Goal: Navigation & Orientation: Find specific page/section

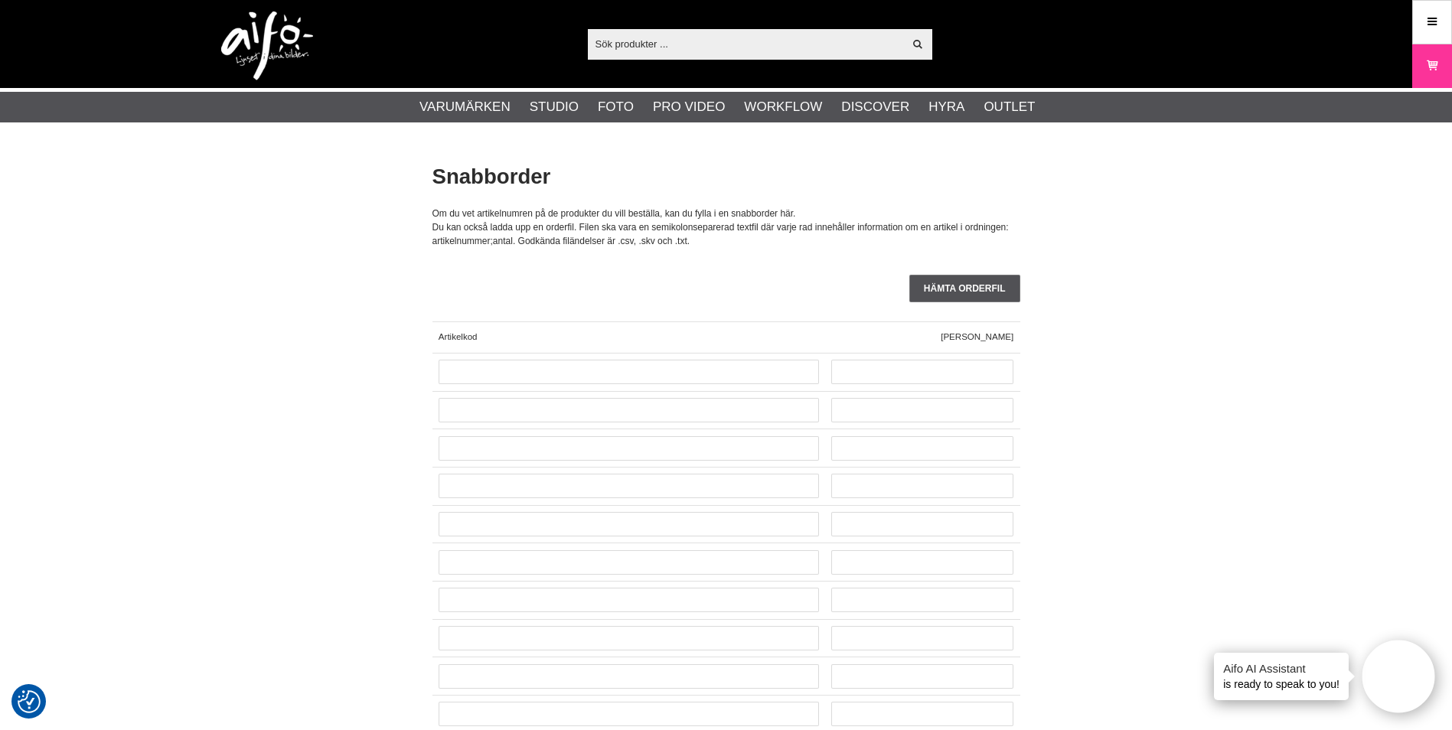
click at [289, 44] on img at bounding box center [267, 45] width 92 height 69
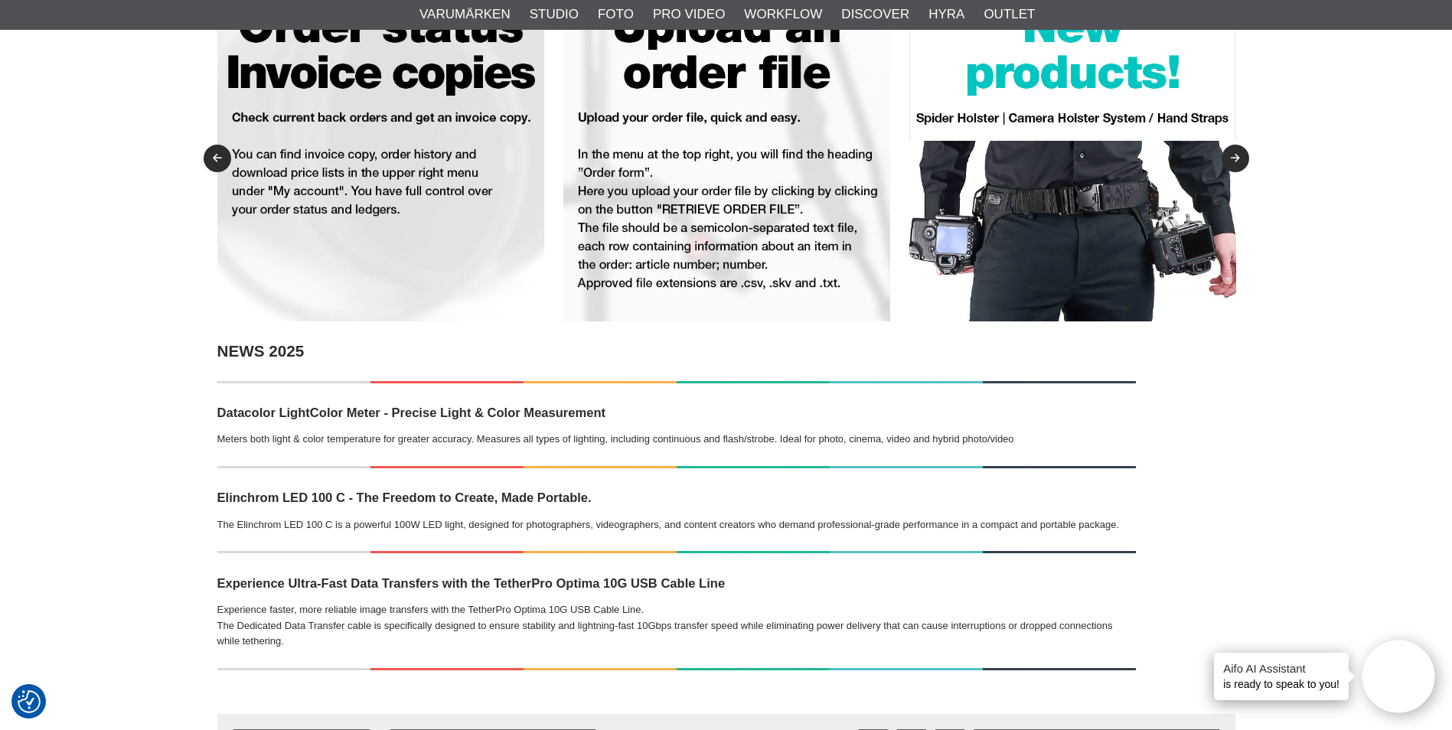
scroll to position [153, 0]
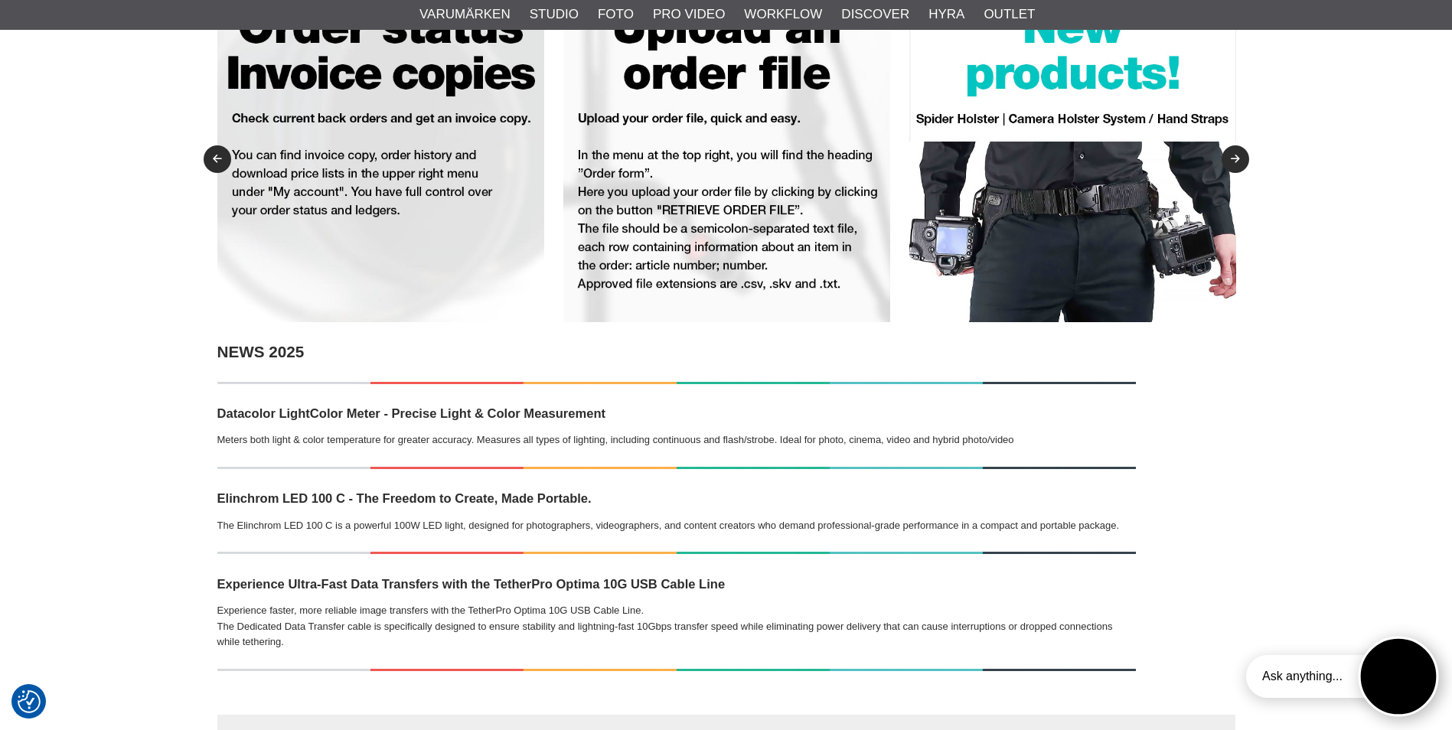
click at [1391, 690] on button "Open twise" at bounding box center [1399, 677] width 80 height 80
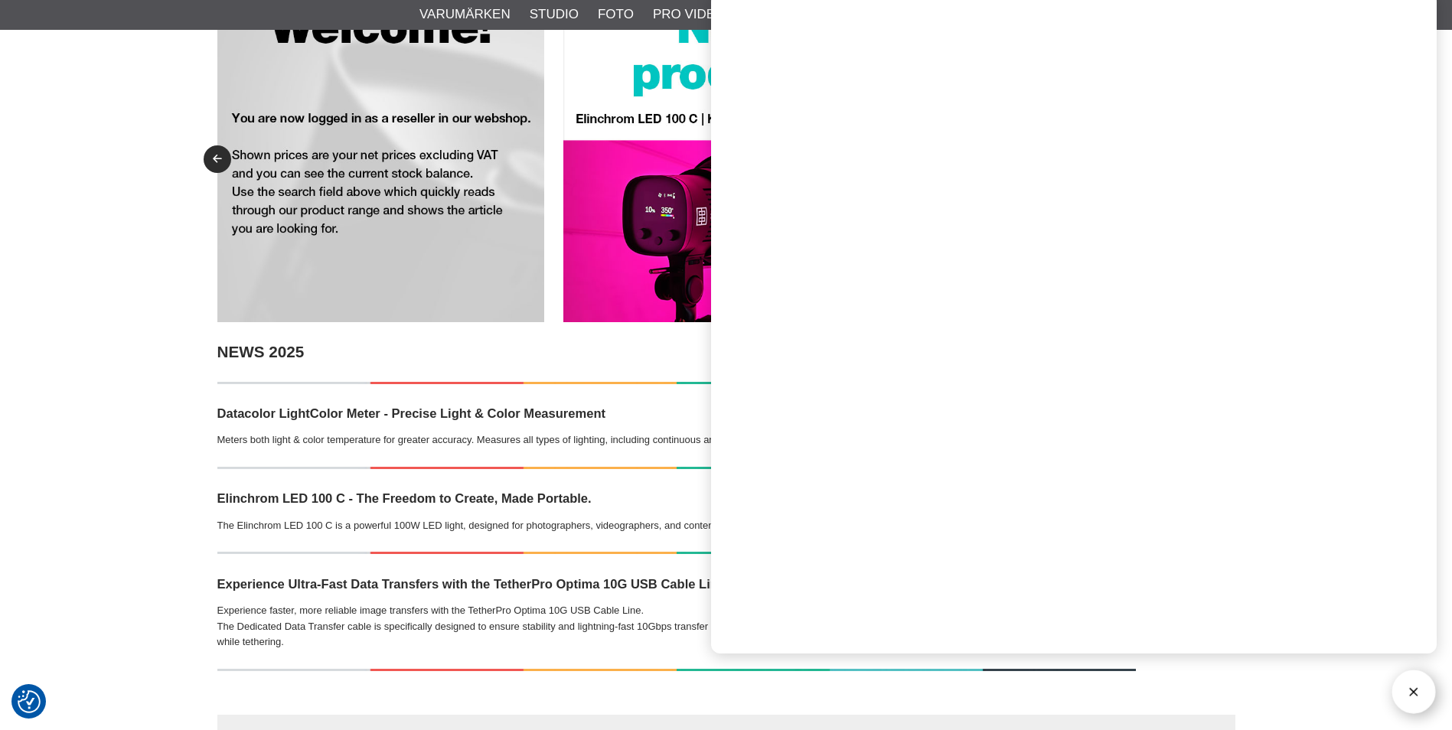
drag, startPoint x: 158, startPoint y: 101, endPoint x: 177, endPoint y: 104, distance: 18.6
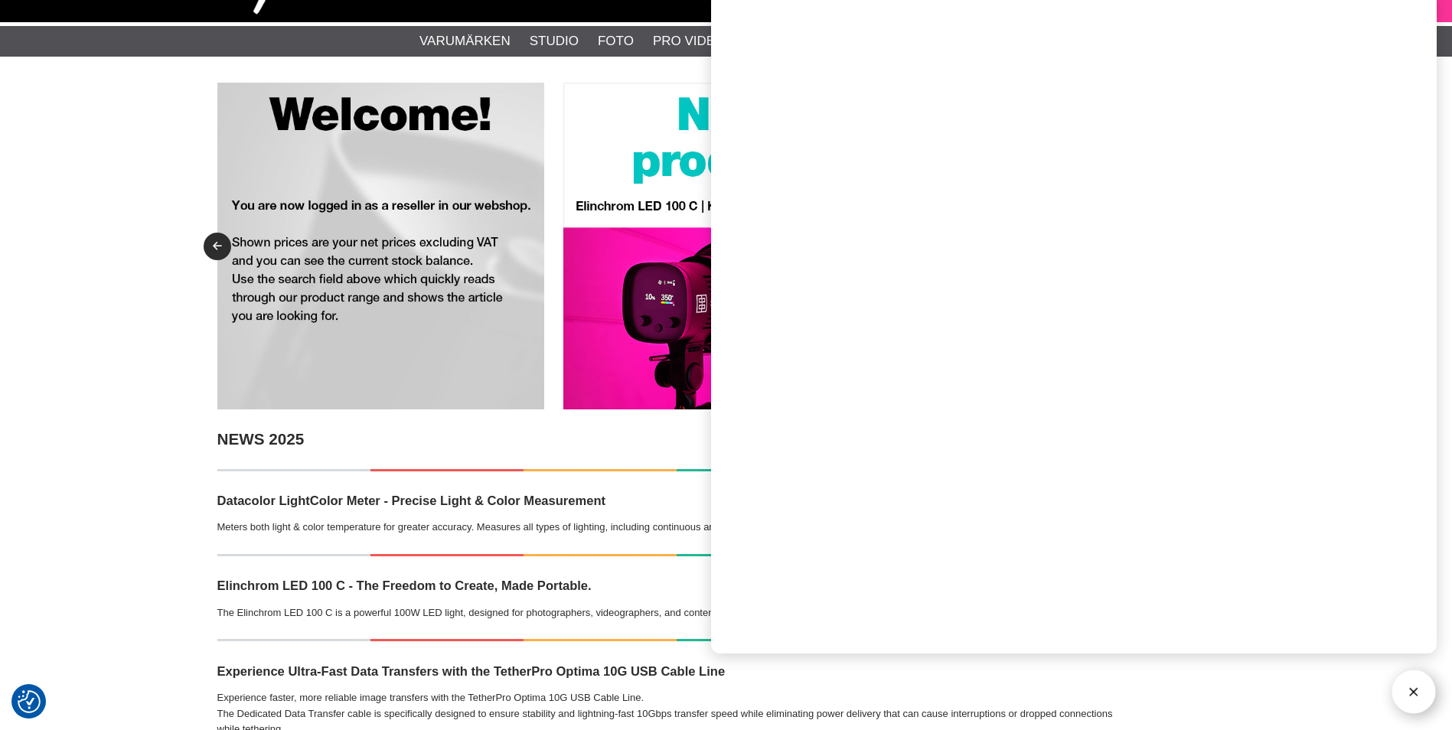
scroll to position [0, 0]
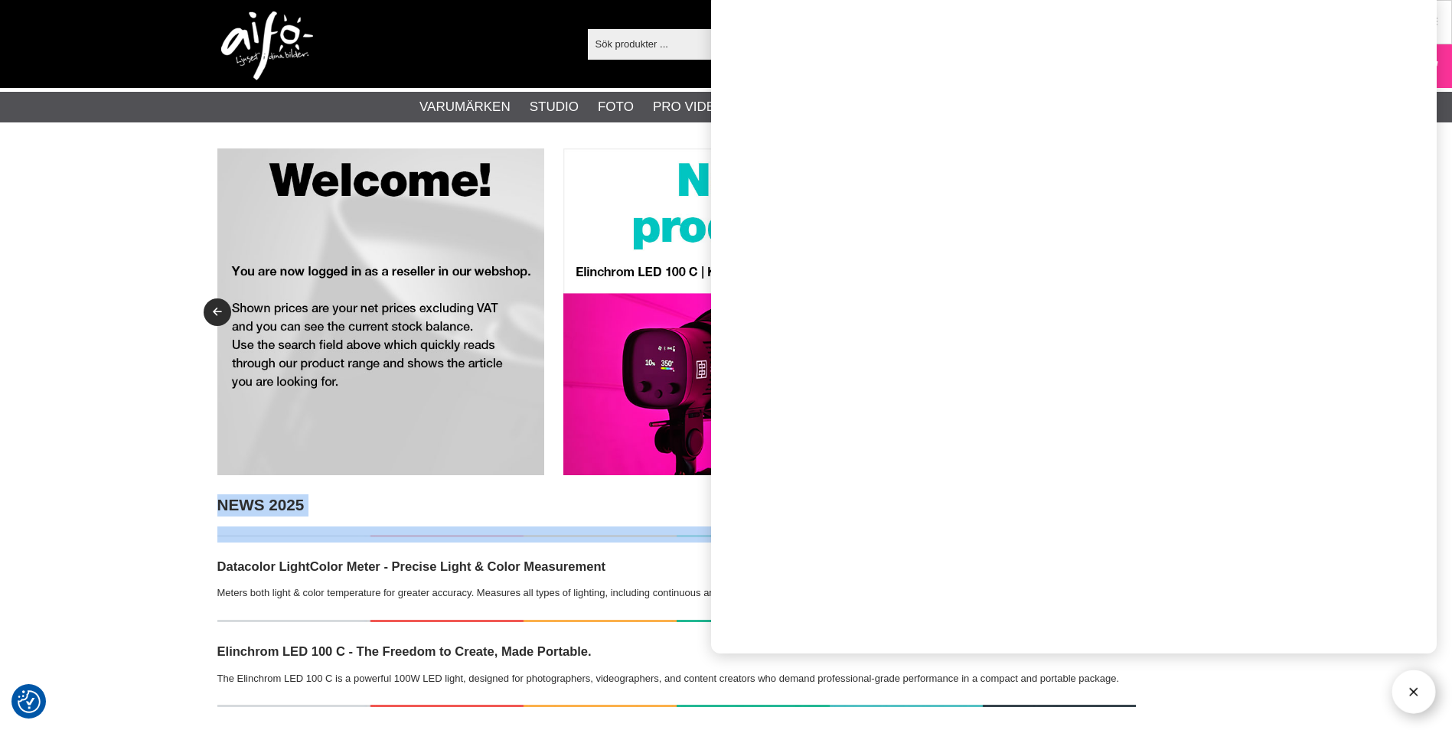
drag, startPoint x: 507, startPoint y: 134, endPoint x: 543, endPoint y: 204, distance: 78.0
click at [543, 204] on img at bounding box center [380, 311] width 327 height 327
click at [657, 510] on h2 "NEWS 2025" at bounding box center [676, 505] width 918 height 22
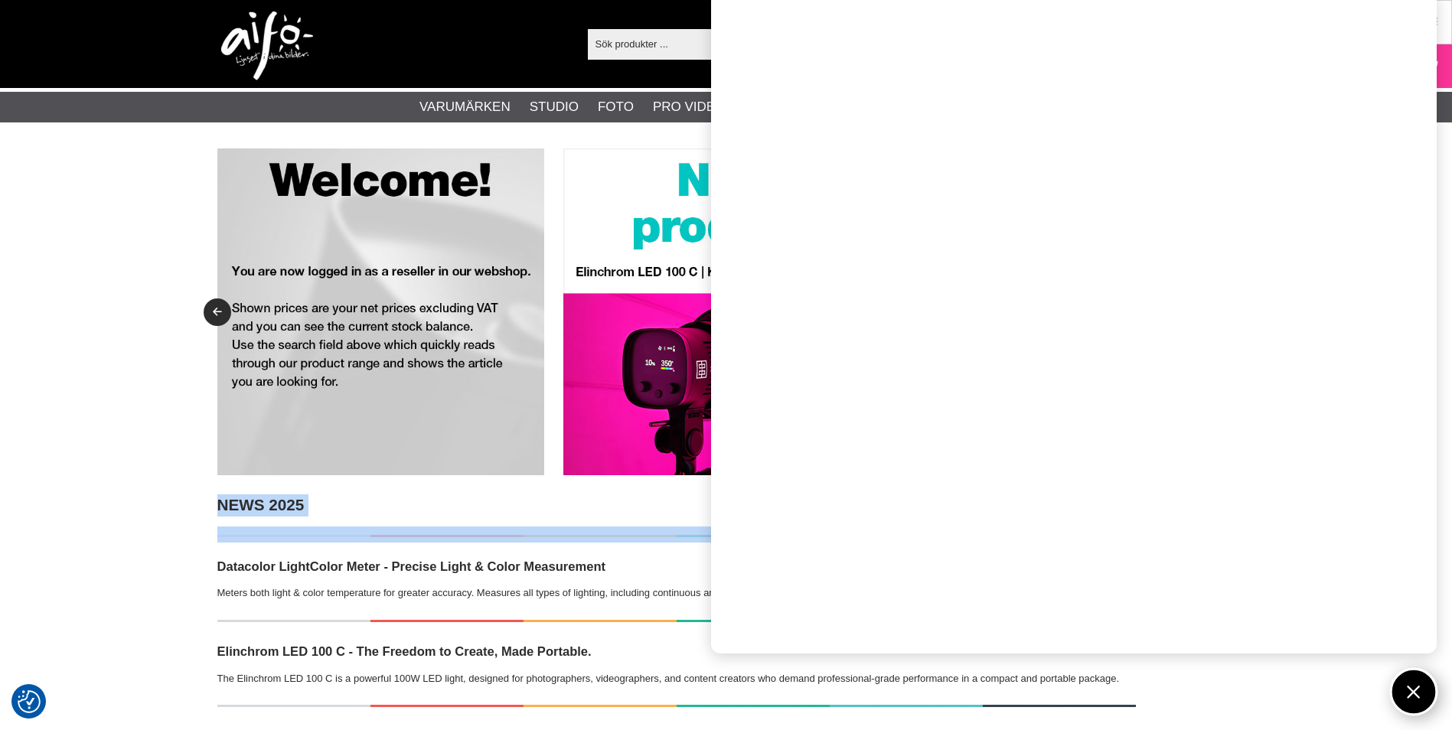
click at [1417, 677] on button "Open twise" at bounding box center [1414, 692] width 48 height 48
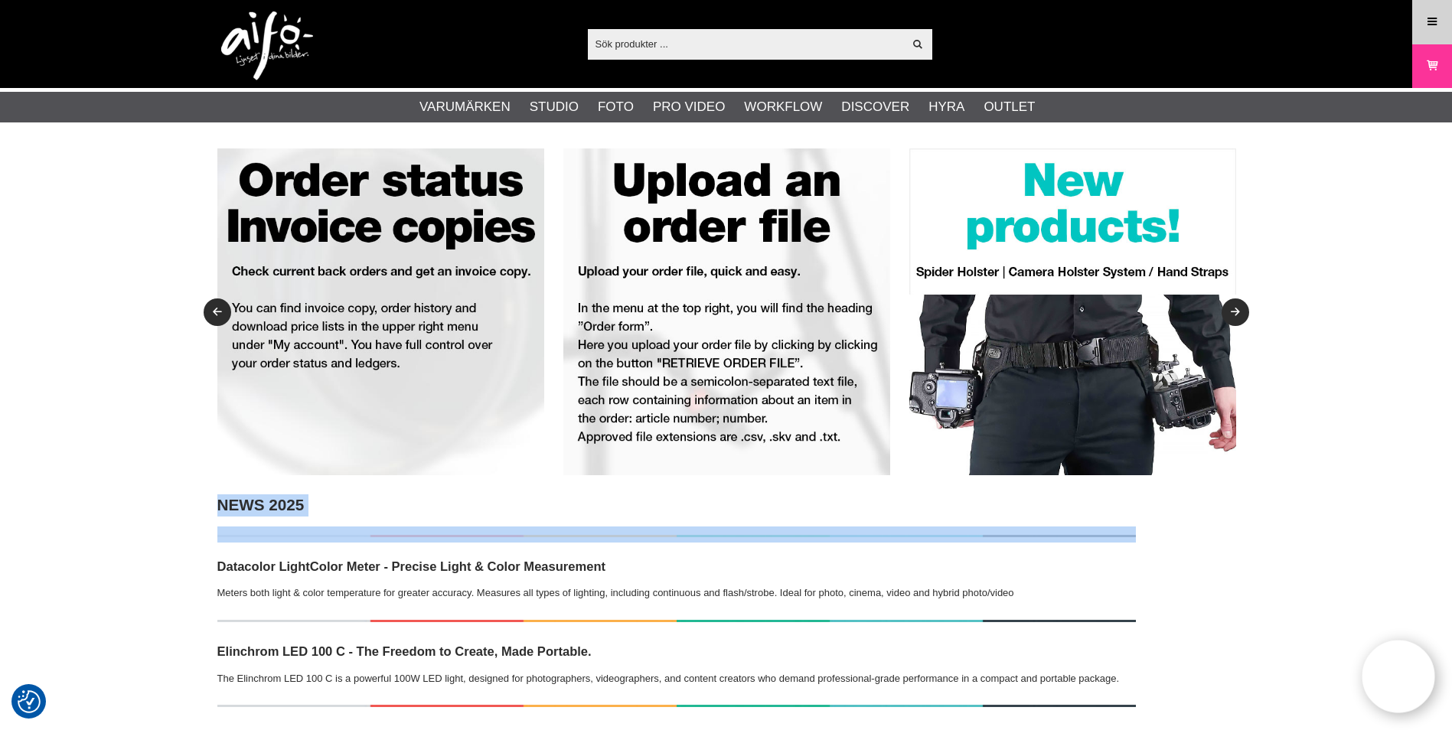
click at [1431, 20] on icon at bounding box center [1432, 22] width 14 height 17
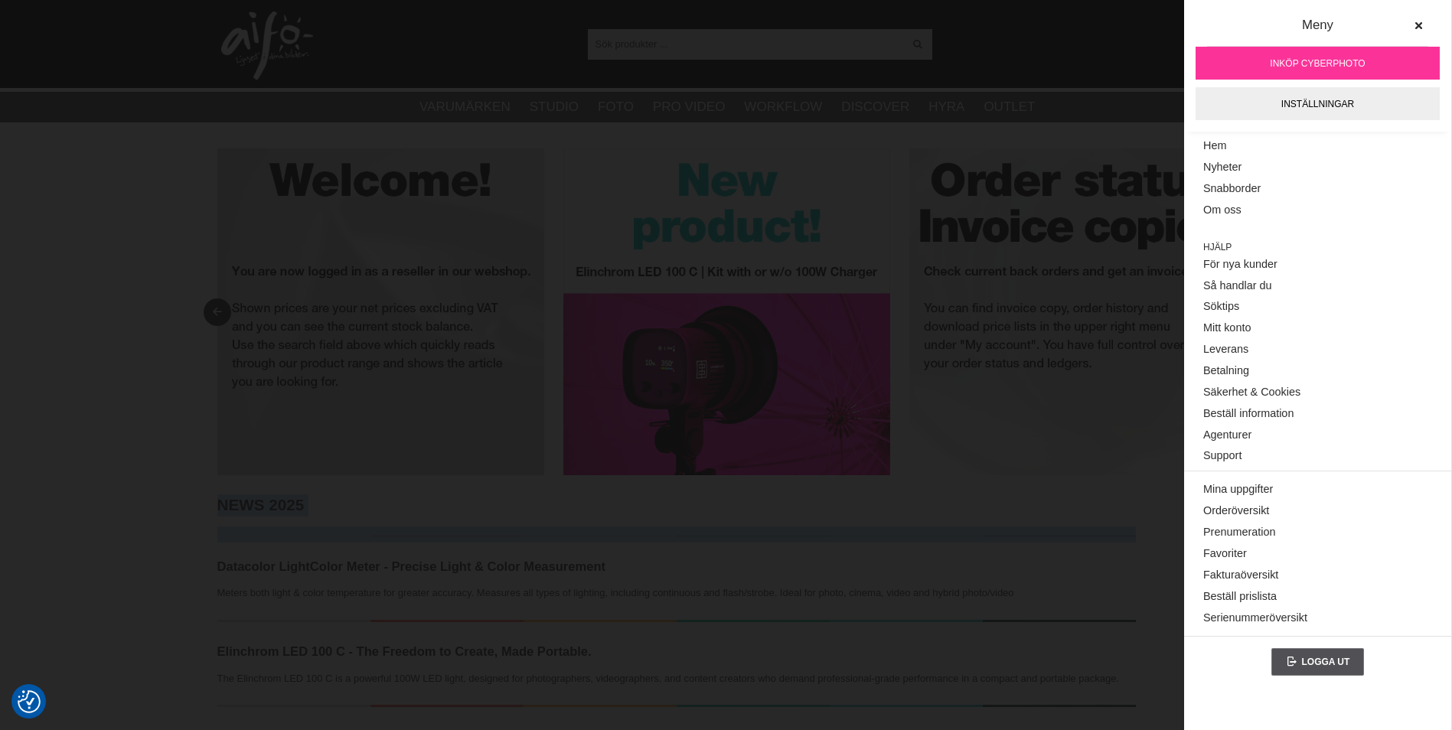
click at [978, 230] on img at bounding box center [1072, 311] width 327 height 327
click at [1415, 28] on icon at bounding box center [1418, 26] width 11 height 11
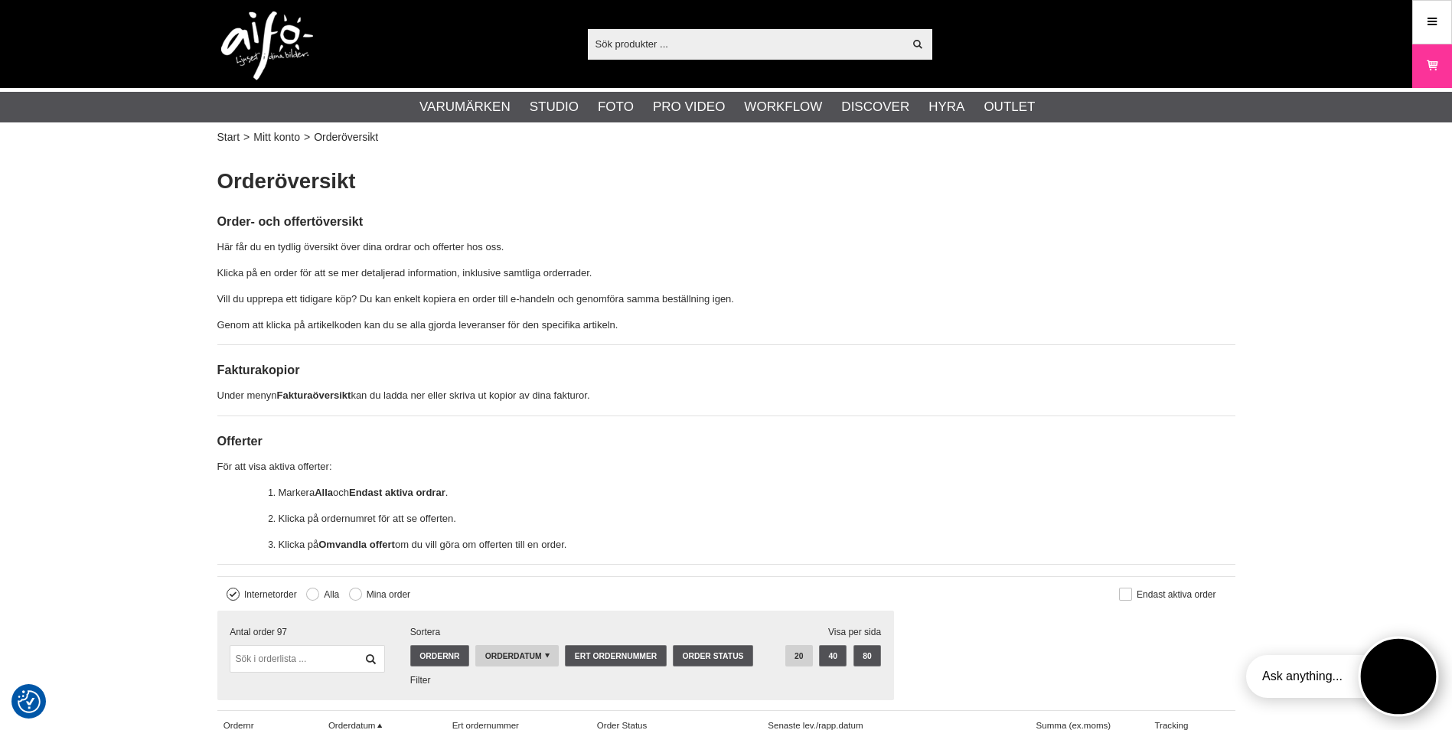
click at [1393, 673] on button "Open twise" at bounding box center [1399, 677] width 80 height 80
